Goal: Task Accomplishment & Management: Use online tool/utility

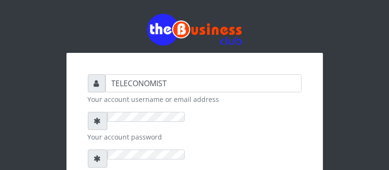
checkbox input "true"
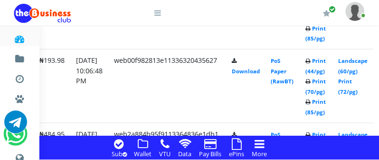
scroll to position [1238, 213]
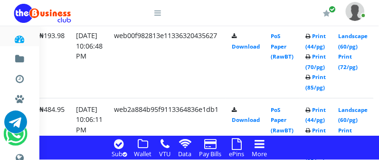
click at [327, 147] on link "Print (85/pg)" at bounding box center [316, 156] width 20 height 18
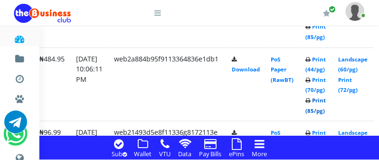
scroll to position [1314, 213]
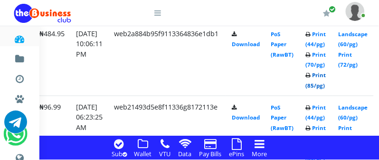
click at [326, 83] on link "Print (85/pg)" at bounding box center [316, 80] width 20 height 18
click at [331, 88] on td "Print (44/pg) Print (70/pg) Print (85/pg)" at bounding box center [317, 59] width 33 height 74
click at [327, 86] on link "Print (85/pg)" at bounding box center [316, 80] width 20 height 18
click at [327, 87] on link "Print (85/pg)" at bounding box center [316, 80] width 20 height 18
